Goal: Ask a question

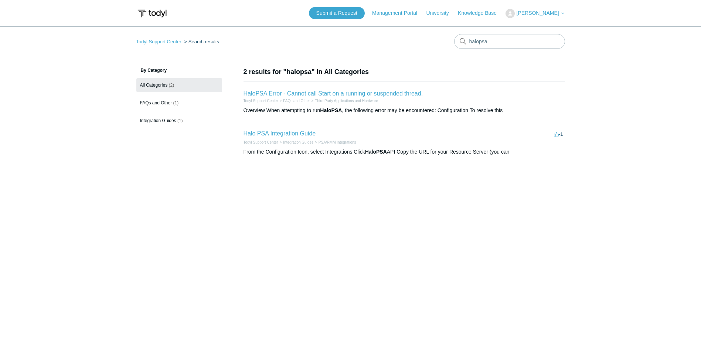
click at [269, 131] on link "Halo PSA Integration Guide" at bounding box center [280, 133] width 72 height 6
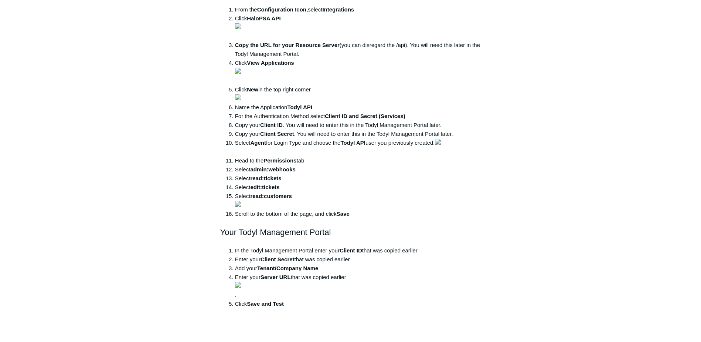
scroll to position [777, 0]
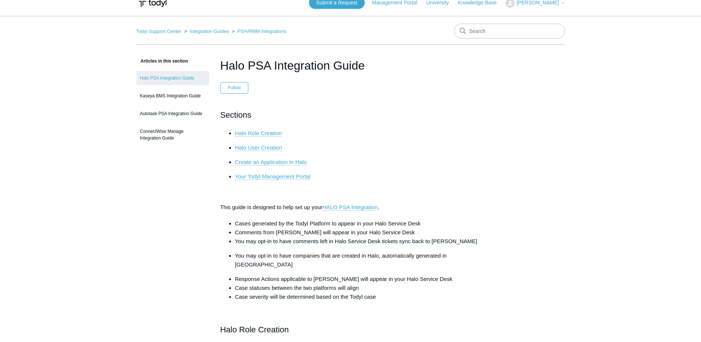
scroll to position [0, 0]
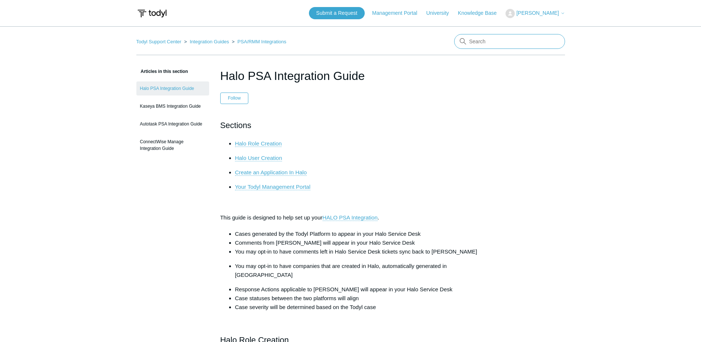
click at [500, 43] on input "Search" at bounding box center [509, 41] width 111 height 15
type input "halopsa"
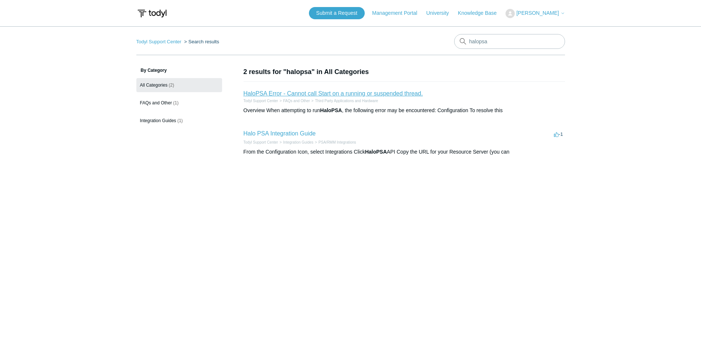
click at [329, 93] on link "HaloPSA Error - Cannot call Start on a running or suspended thread." at bounding box center [334, 93] width 180 height 6
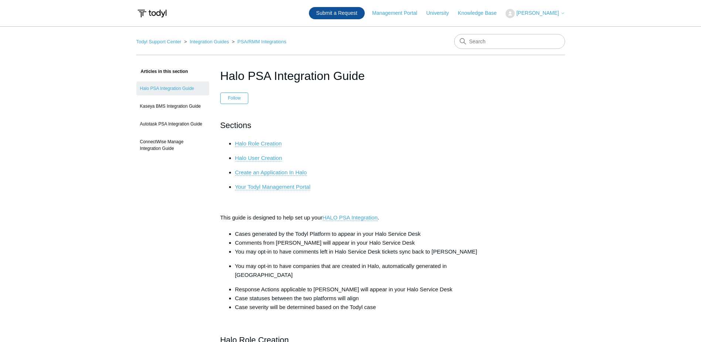
click at [339, 11] on link "Submit a Request" at bounding box center [337, 13] width 56 height 12
